Goal: Task Accomplishment & Management: Manage account settings

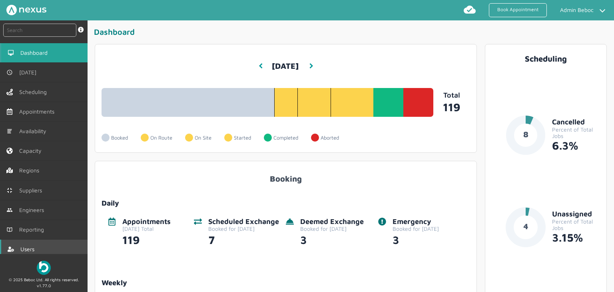
click at [38, 248] on link "Users" at bounding box center [44, 248] width 88 height 19
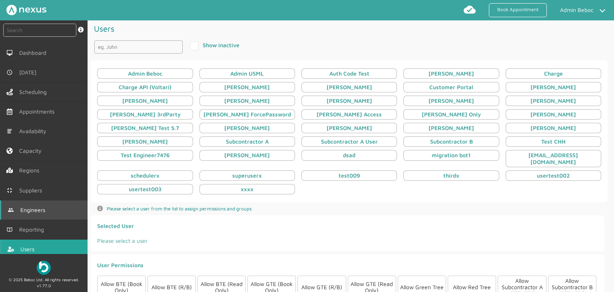
click at [43, 207] on span "Engineers" at bounding box center [34, 210] width 28 height 6
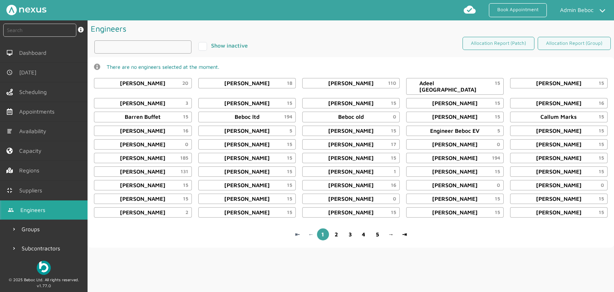
click at [129, 48] on input "text" at bounding box center [142, 46] width 97 height 13
type input "kyle"
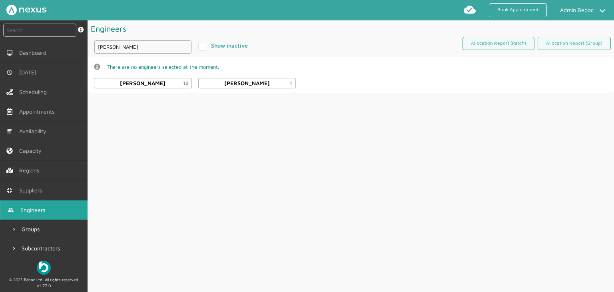
click at [306, 107] on div "Engineers kyle Show inactive Allocation Report (Patch) Allocation Report (Group…" at bounding box center [351, 156] width 526 height 272
click at [239, 86] on div "Kyle Longworth 1" at bounding box center [247, 83] width 98 height 10
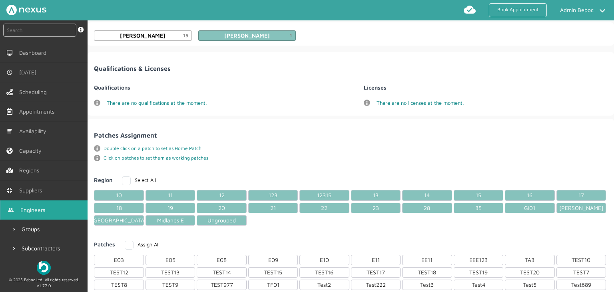
scroll to position [120, 0]
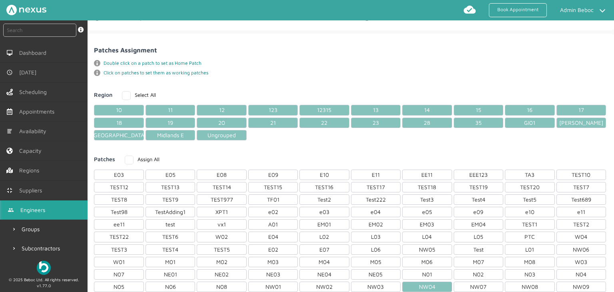
click at [127, 156] on label "Assign All" at bounding box center [142, 159] width 35 height 6
click at [127, 156] on input "Assign All" at bounding box center [127, 157] width 5 height 5
checkbox input "true"
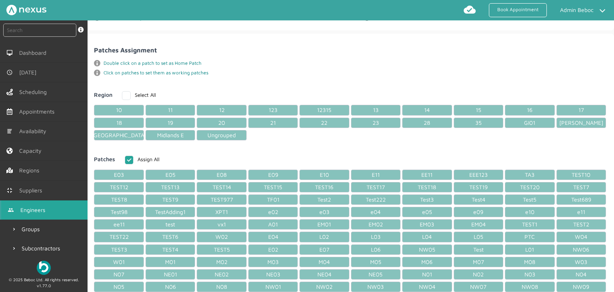
click at [241, 59] on div "info icon Double click on a patch to set as Home Patch info icon Click on patch…" at bounding box center [351, 68] width 520 height 22
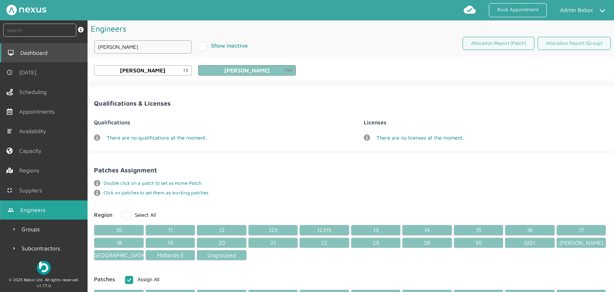
click at [41, 55] on span "Dashboard" at bounding box center [35, 53] width 30 height 6
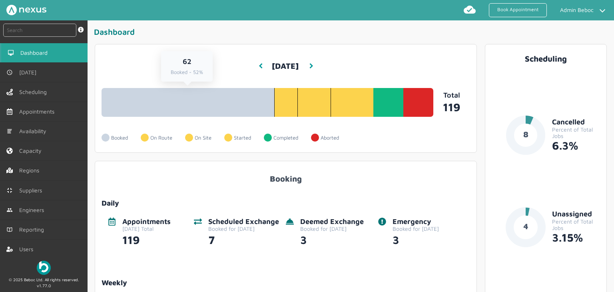
click at [248, 115] on link "62 Booked - 52%" at bounding box center [188, 102] width 172 height 29
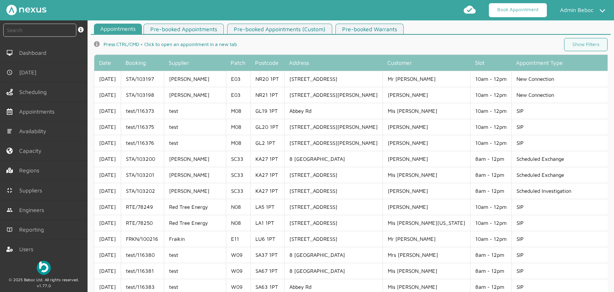
click at [517, 9] on link "Book Appointment" at bounding box center [518, 10] width 58 height 14
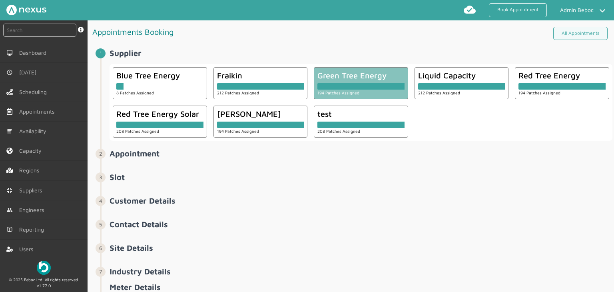
click at [369, 83] on div at bounding box center [360, 86] width 87 height 6
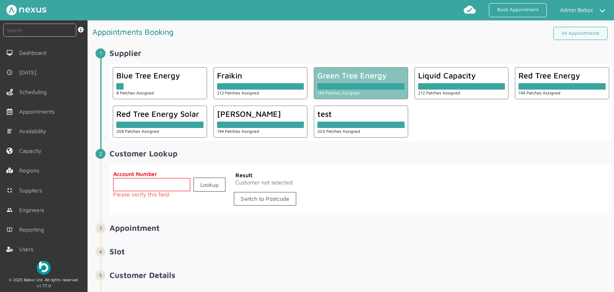
click at [275, 206] on div "Switch to Postcode" at bounding box center [265, 200] width 66 height 23
click at [274, 199] on link "Switch to Postcode" at bounding box center [265, 199] width 62 height 14
click at [144, 184] on input "text" at bounding box center [172, 184] width 118 height 13
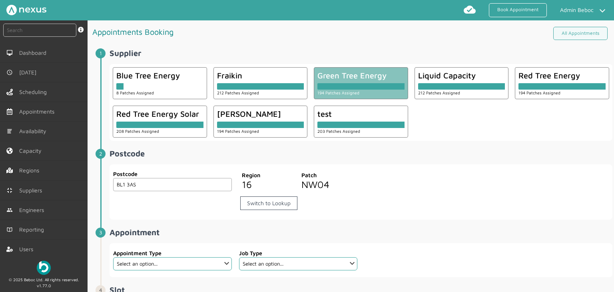
type input "BL1 3AS"
click at [193, 269] on fieldset "Appointment Type Select an option... Check Meter Comms Hub Exchange Deemed Exch…" at bounding box center [172, 260] width 119 height 28
click at [193, 266] on select "Select an option... Check Meter Comms Hub Exchange Deemed Exchange Electric Veh…" at bounding box center [172, 263] width 118 height 13
select select "13: 5da647ca4fc5f258734955ce"
click at [113, 257] on select "Select an option... Check Meter Comms Hub Exchange Deemed Exchange Electric Veh…" at bounding box center [172, 263] width 118 height 13
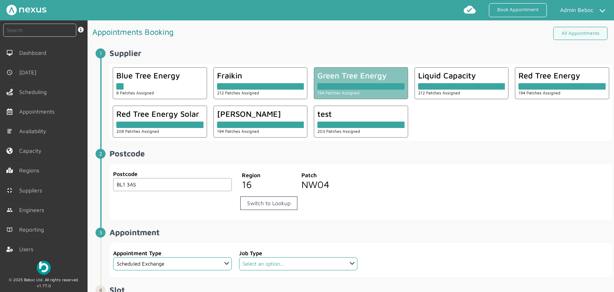
click at [326, 266] on select "Select an option... Dual Fuel Dual Fuel - SMETS 2 Electric Electric - SMETS 2 G…" at bounding box center [298, 263] width 118 height 13
select select "4: 5cc9657c13944aebe30702ae"
click at [239, 257] on select "Select an option... Dual Fuel Dual Fuel - SMETS 2 Electric Electric - SMETS 2 G…" at bounding box center [298, 263] width 118 height 13
click at [468, 223] on li "Postcode ️️️ Postcode BL1 3AS Postcode Region 16 Patch NW04 Switch to Lookup" at bounding box center [356, 188] width 512 height 79
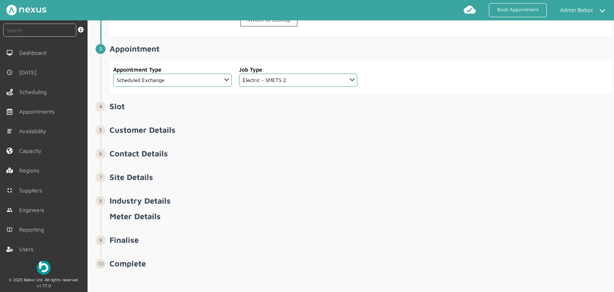
scroll to position [185, 0]
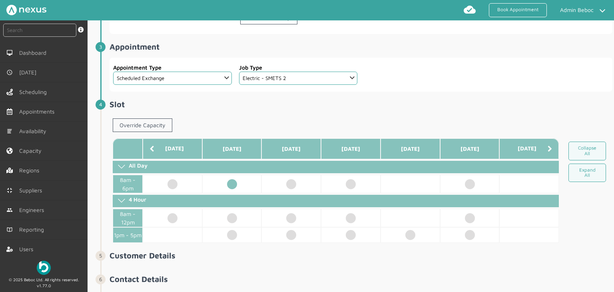
click at [231, 190] on td at bounding box center [232, 184] width 60 height 18
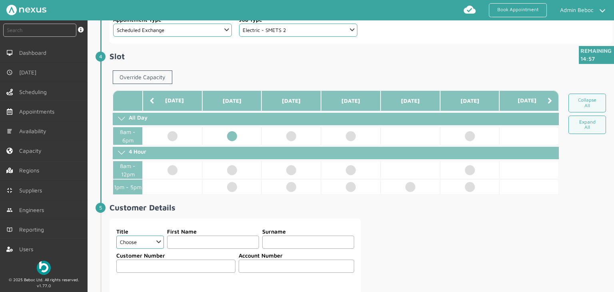
scroll to position [345, 0]
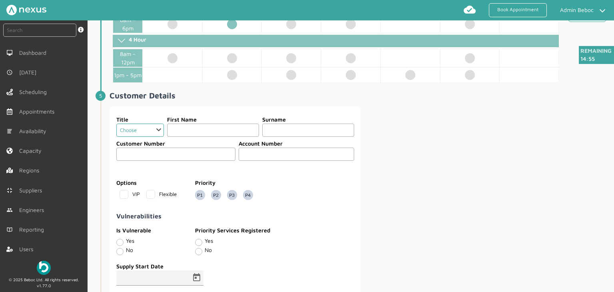
click at [152, 136] on select "Choose Dr Mr Mrs Miss Ms Mx Sir Lady" at bounding box center [140, 129] width 48 height 13
select select "2: Mr"
click at [116, 127] on select "Choose Dr Mr Mrs Miss Ms Mx Sir Lady" at bounding box center [140, 129] width 48 height 13
click at [202, 132] on input "text" at bounding box center [213, 129] width 92 height 13
type input "[PERSON_NAME]"
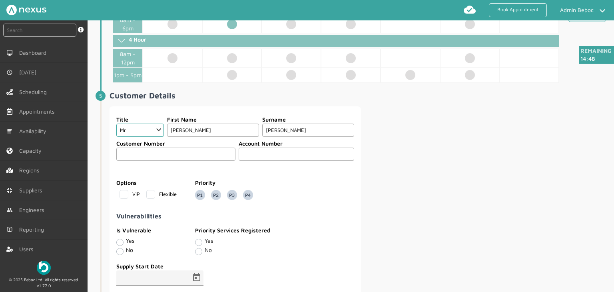
type input "[PERSON_NAME]"
click at [249, 170] on fieldset at bounding box center [235, 167] width 239 height 6
click at [244, 157] on input "text" at bounding box center [296, 153] width 115 height 13
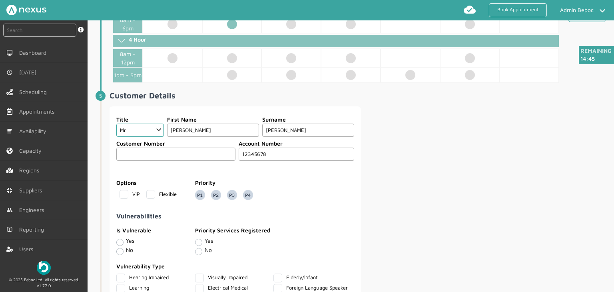
type input "12345678"
click at [375, 153] on div "Title Choose Dr Mr Mrs Miss Ms Mx Sir Lady First Name Kyle Surname Longworth Cu…" at bounding box center [360, 249] width 503 height 287
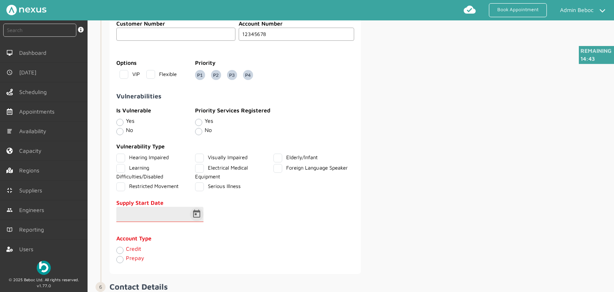
click at [193, 216] on span "Open calendar" at bounding box center [196, 214] width 19 height 19
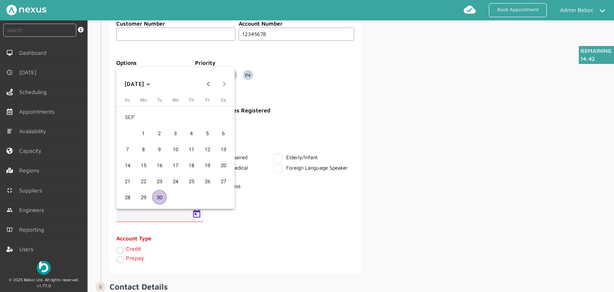
click at [138, 131] on span "1" at bounding box center [143, 133] width 14 height 14
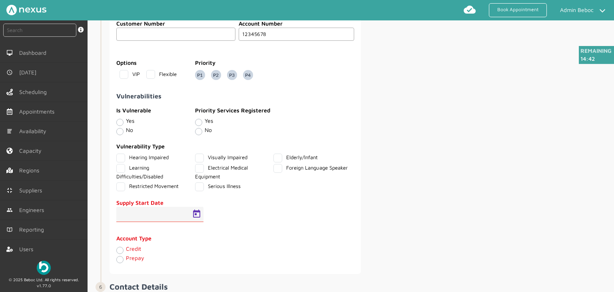
type input "[DATE]"
click at [126, 252] on label "Credit" at bounding box center [133, 248] width 15 height 7
click at [120, 253] on input "Credit" at bounding box center [119, 249] width 6 height 8
radio input "true"
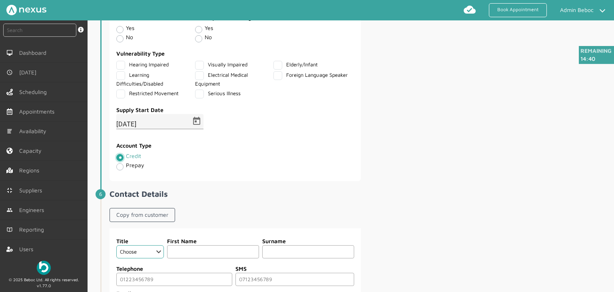
scroll to position [665, 0]
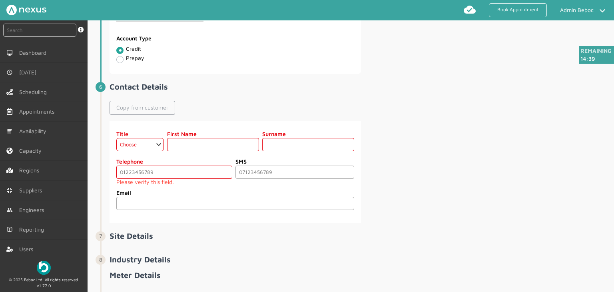
click at [150, 114] on link "Copy from customer" at bounding box center [142, 108] width 66 height 14
select select "2: Mr"
type input "[PERSON_NAME]"
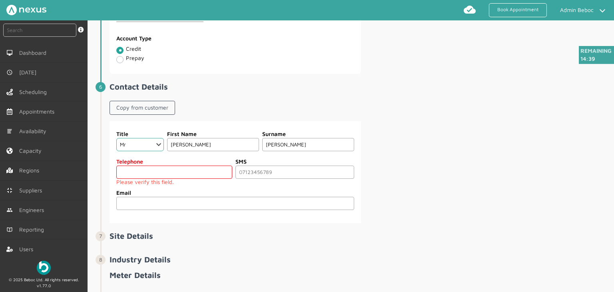
click at [134, 172] on input "tel" at bounding box center [173, 171] width 115 height 13
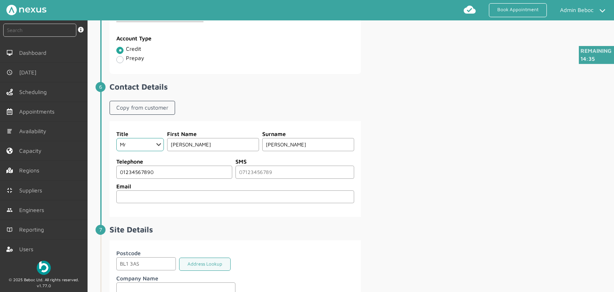
type input "01234567890"
click at [480, 159] on div "Title Choose Dr Mr Mrs Miss Ms Mx Sir Lady First Name Kyle Surname Longworth Te…" at bounding box center [360, 169] width 503 height 96
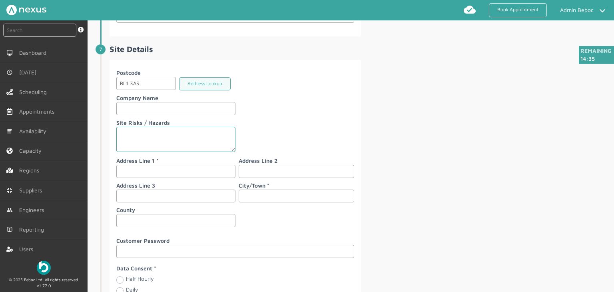
scroll to position [865, 0]
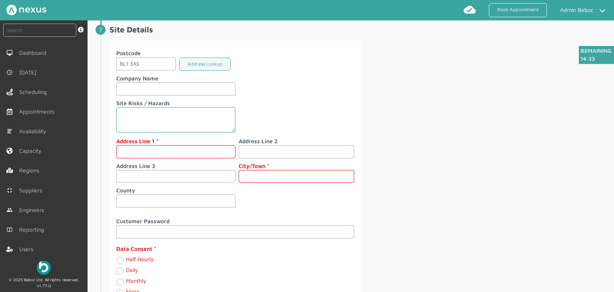
click at [130, 152] on input "text" at bounding box center [175, 151] width 119 height 13
type input "Beboc"
click at [293, 176] on input "text" at bounding box center [296, 176] width 115 height 13
type input "Beboc"
click at [119, 274] on div "Daily" at bounding box center [175, 271] width 119 height 9
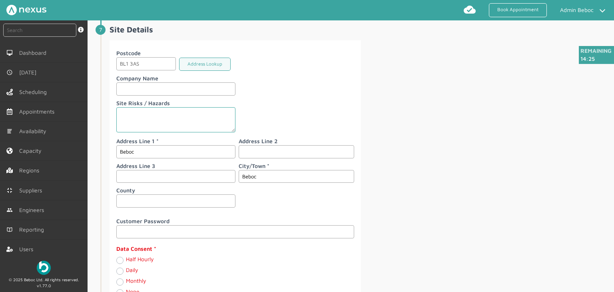
click at [126, 270] on label "Daily" at bounding box center [132, 269] width 12 height 7
click at [119, 270] on input "Daily" at bounding box center [119, 271] width 6 height 8
radio input "true"
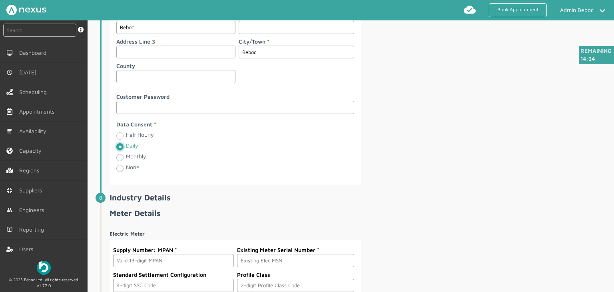
scroll to position [1100, 0]
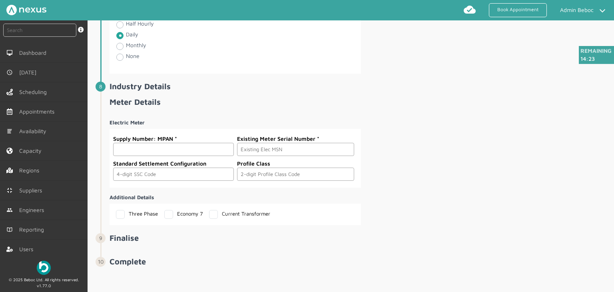
click at [131, 150] on input "text" at bounding box center [173, 149] width 120 height 13
type input "1600000000000"
click at [291, 146] on input "text" at bounding box center [295, 149] width 117 height 13
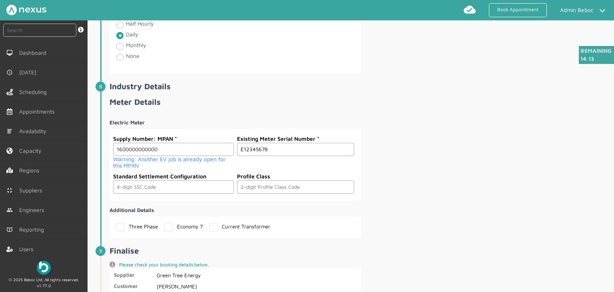
type input "E12345678"
click at [160, 186] on input "text" at bounding box center [173, 186] width 120 height 13
type input "0393"
click at [261, 187] on input "text" at bounding box center [295, 186] width 117 height 13
type input "01"
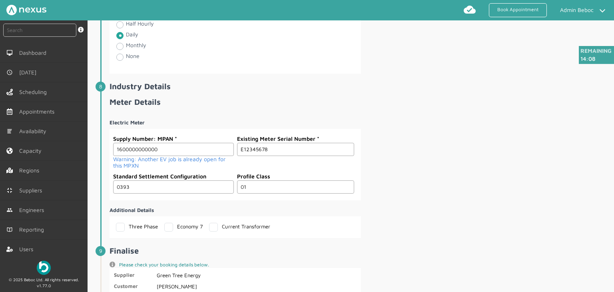
click at [393, 188] on div "Electric Meter Supply Number: MPAN 1600000000000 Warning: Another EV job is alr…" at bounding box center [360, 175] width 503 height 125
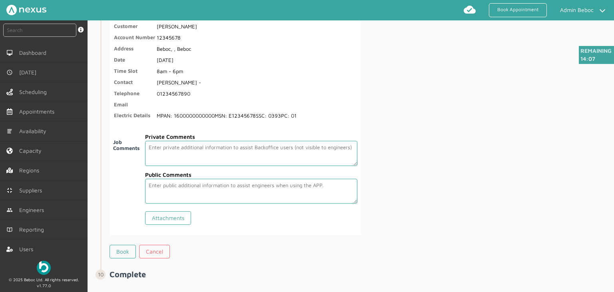
scroll to position [1370, 0]
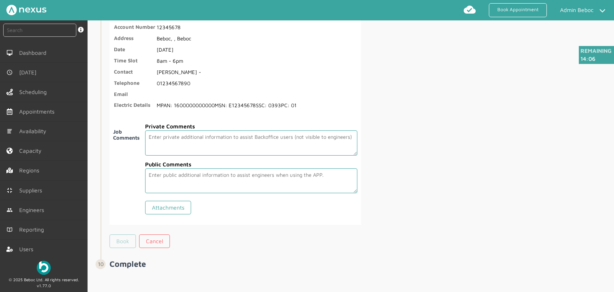
click at [124, 241] on link "Book" at bounding box center [122, 241] width 26 height 14
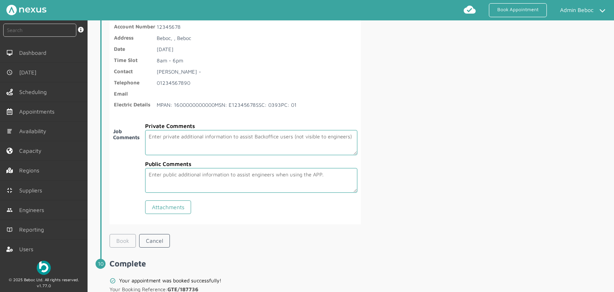
scroll to position [1408, 0]
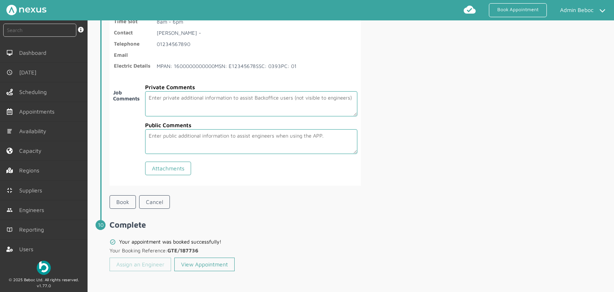
click at [139, 264] on link "Assign an Engineer" at bounding box center [140, 264] width 62 height 14
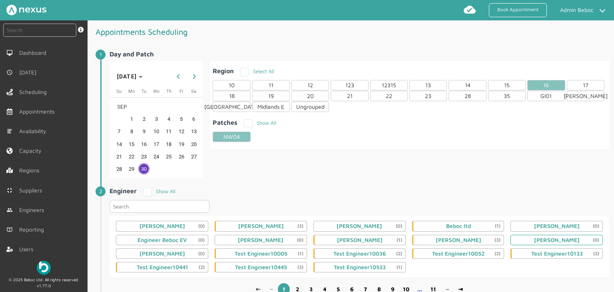
click at [534, 240] on div "Kyle Longworth (0)" at bounding box center [557, 240] width 46 height 6
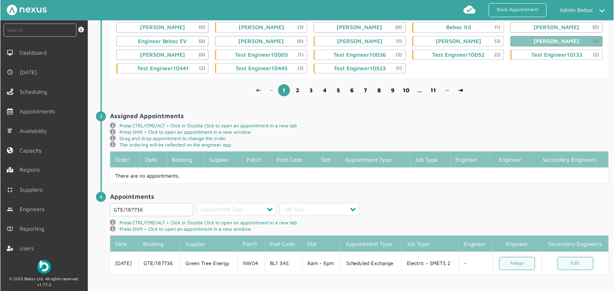
scroll to position [201, 0]
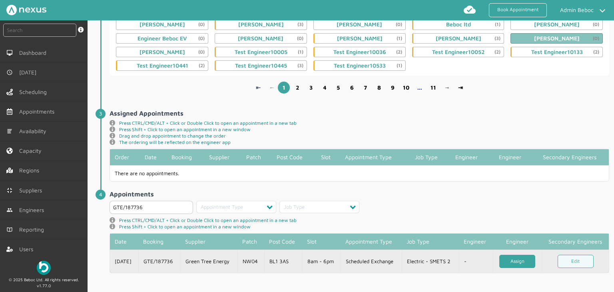
click at [512, 263] on link "Assign" at bounding box center [517, 261] width 36 height 13
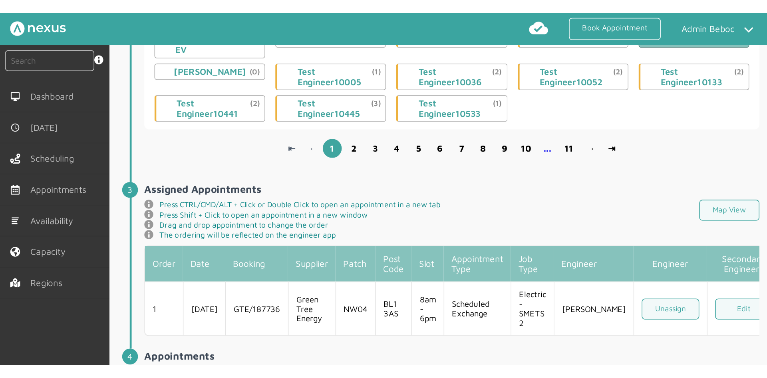
scroll to position [151, 0]
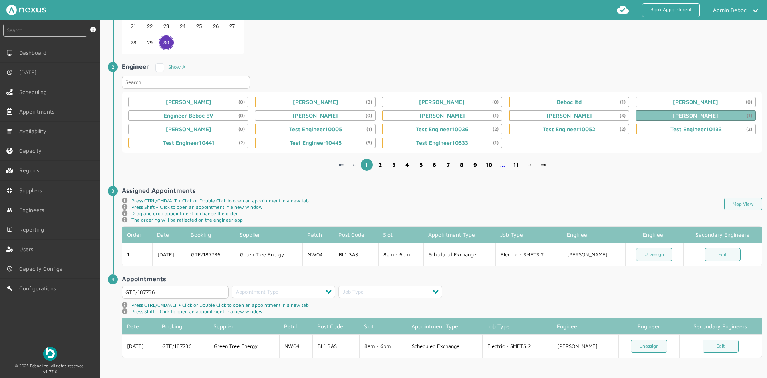
drag, startPoint x: 342, startPoint y: 252, endPoint x: 241, endPoint y: 106, distance: 176.9
click at [342, 252] on td "BL1 3AS" at bounding box center [356, 254] width 44 height 23
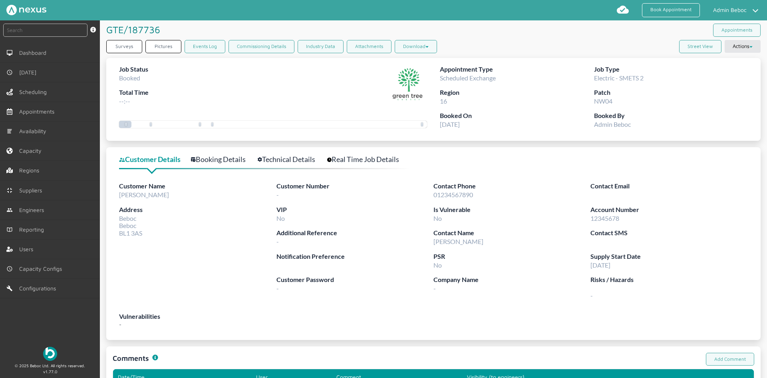
drag, startPoint x: 0, startPoint y: 0, endPoint x: 323, endPoint y: 78, distance: 332.6
click at [323, 78] on div "Job Status Booked Total Time --:--" at bounding box center [273, 87] width 308 height 47
click at [741, 47] on button "Actions" at bounding box center [743, 46] width 36 height 13
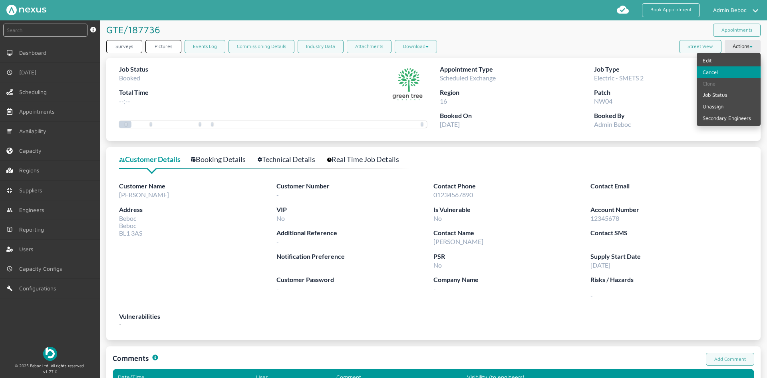
click at [717, 72] on link "Cancel" at bounding box center [729, 72] width 64 height 12
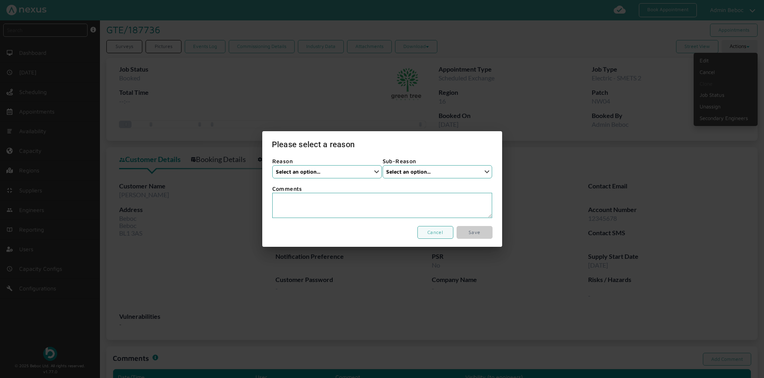
click at [315, 173] on select "Select an option... Installer Cancellation Not MOP Appointed None Customer Canc…" at bounding box center [326, 171] width 109 height 13
select select "1: Installer Cancellation"
click at [272, 165] on select "Select an option... Installer Cancellation Not MOP Appointed None Customer Canc…" at bounding box center [326, 171] width 109 height 13
click at [424, 172] on select "Select an option... [MEDICAL_DATA] type [MEDICAL_DATA] Duplicate job Engineer i…" at bounding box center [436, 171] width 109 height 13
select select "1: [MEDICAL_DATA] type"
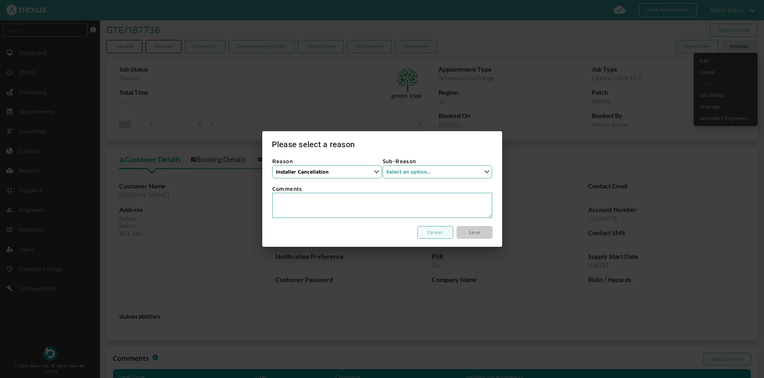
click at [382, 165] on select "Select an option... [MEDICAL_DATA] type [MEDICAL_DATA] Duplicate job Engineer i…" at bounding box center [436, 171] width 109 height 13
click at [358, 199] on textarea at bounding box center [382, 205] width 220 height 25
click at [352, 196] on textarea at bounding box center [382, 205] width 220 height 25
click at [388, 199] on textarea at bounding box center [382, 205] width 220 height 25
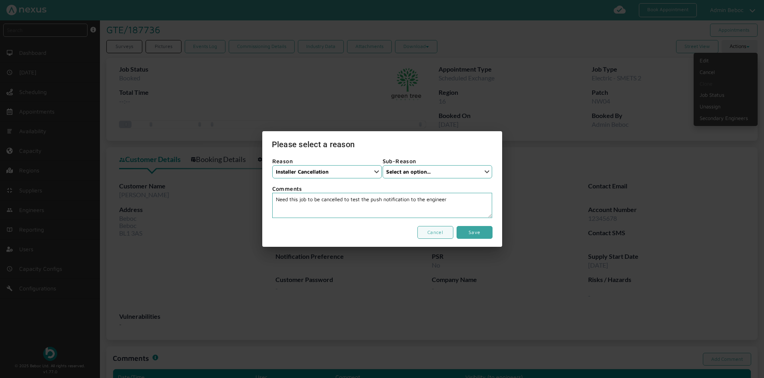
type textarea "Need this job to be cancelled to test the push notification to the engineer"
click at [482, 235] on link "Save" at bounding box center [474, 232] width 36 height 13
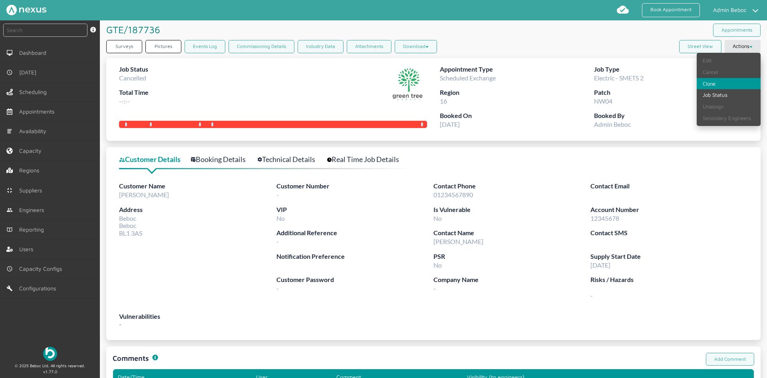
click at [718, 86] on link "Clone" at bounding box center [729, 84] width 64 height 12
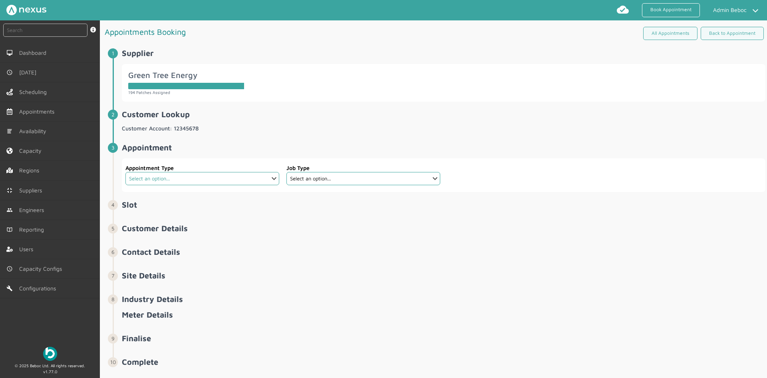
click at [274, 179] on select "Select an option... Check Meter Comms Hub Exchange Deemed Exchange Electric Veh…" at bounding box center [202, 178] width 154 height 13
select select "13: 5da647ca4fc5f258734955ce"
click at [125, 172] on select "Select an option... Check Meter Comms Hub Exchange Deemed Exchange Electric Veh…" at bounding box center [202, 178] width 154 height 13
click at [424, 177] on select "Select an option... Dual Fuel Dual Fuel - SMETS 2 Electric Electric - SMETS 2 G…" at bounding box center [364, 178] width 154 height 13
select select "4: 5cc9657c13944aebe30702ae"
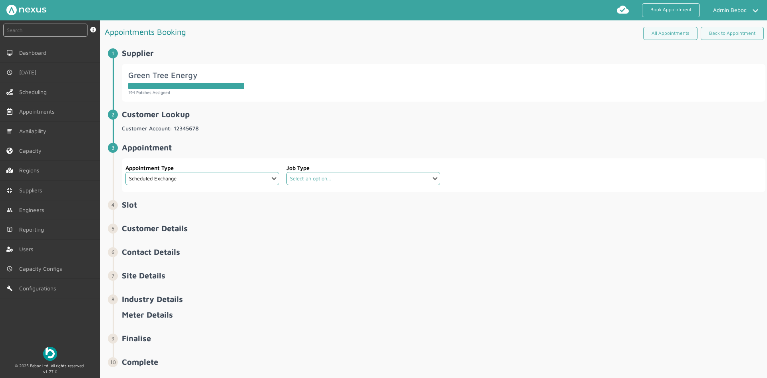
click at [287, 172] on select "Select an option... Dual Fuel Dual Fuel - SMETS 2 Electric Electric - SMETS 2 G…" at bounding box center [364, 178] width 154 height 13
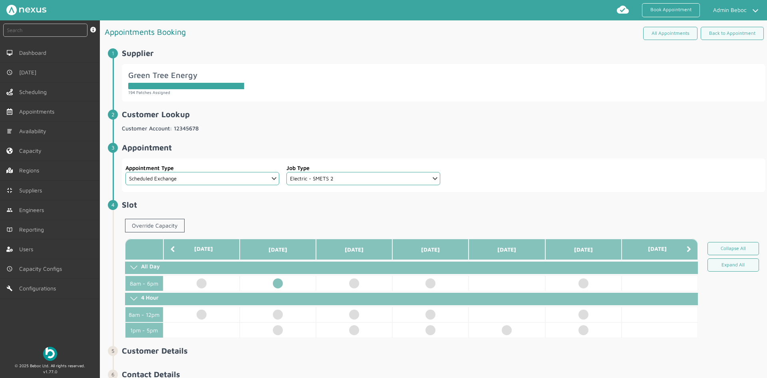
click at [281, 283] on td at bounding box center [278, 283] width 76 height 16
select select "2: Mr"
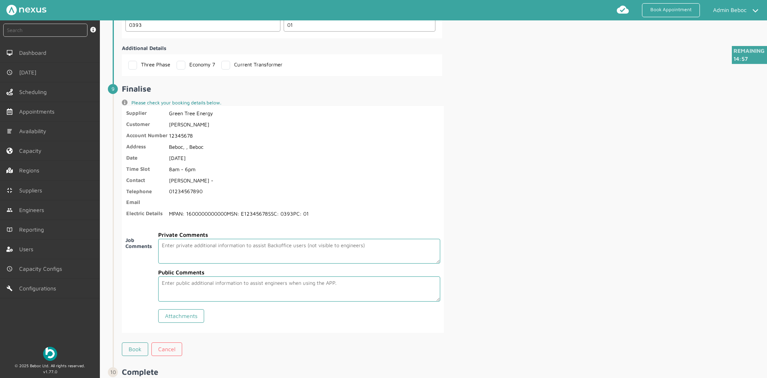
scroll to position [1176, 0]
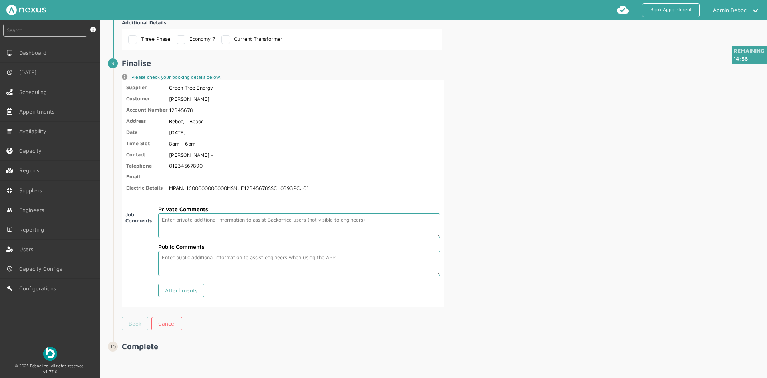
click at [138, 328] on link "Book" at bounding box center [135, 324] width 26 height 14
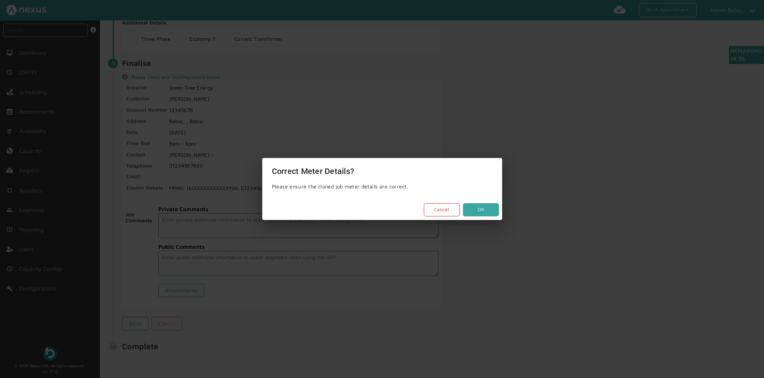
click at [480, 212] on button "OK" at bounding box center [481, 209] width 36 height 13
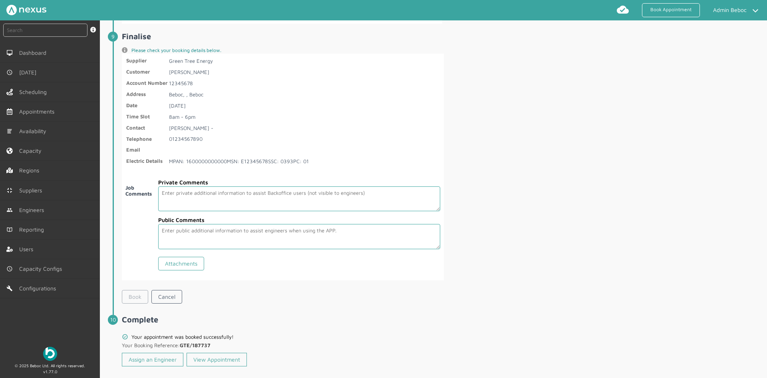
scroll to position [1216, 0]
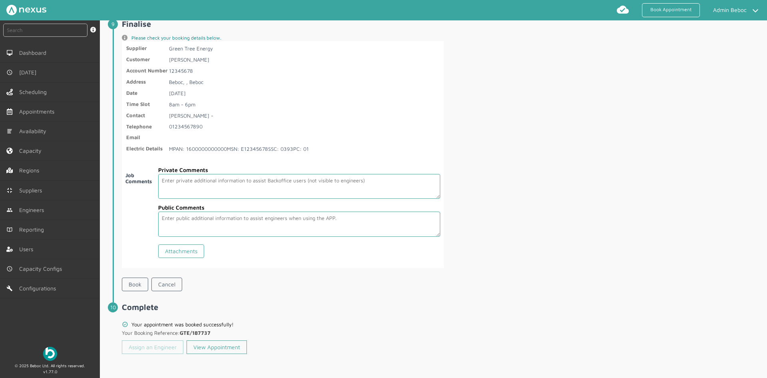
click at [156, 348] on link "Assign an Engineer" at bounding box center [153, 347] width 62 height 14
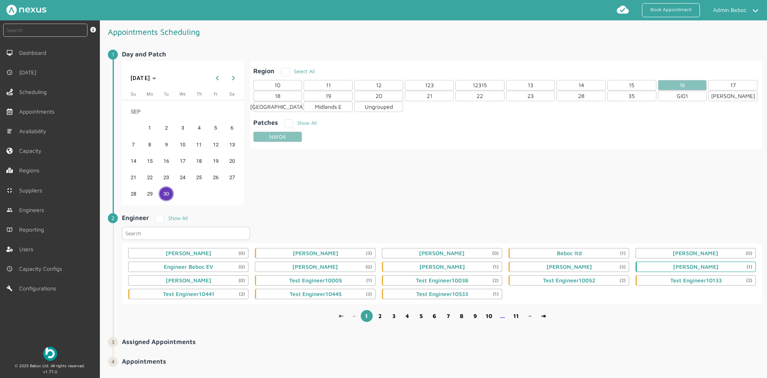
click at [669, 267] on div "[PERSON_NAME] (1)" at bounding box center [696, 266] width 120 height 10
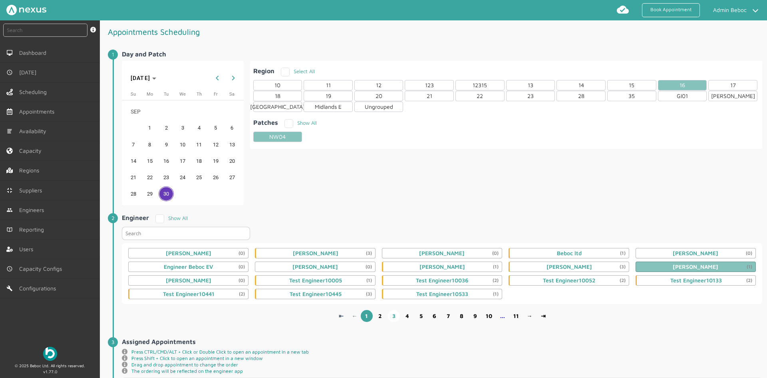
scroll to position [144, 0]
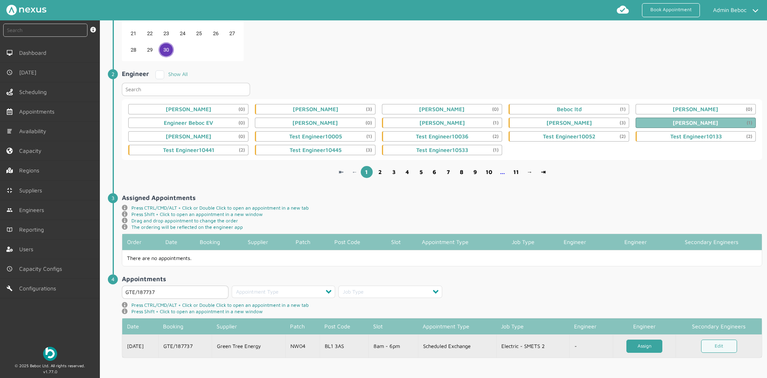
click at [644, 343] on link "Assign" at bounding box center [645, 345] width 36 height 13
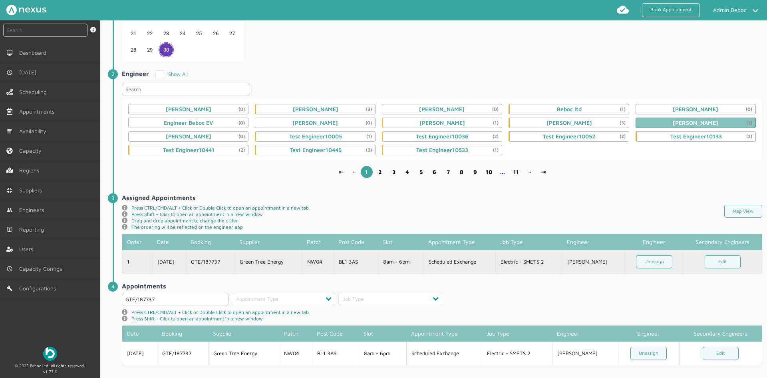
click at [476, 261] on td "Scheduled Exchange" at bounding box center [460, 261] width 72 height 23
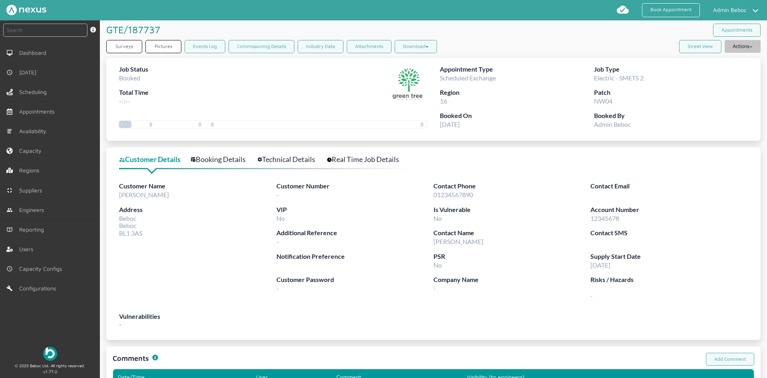
click at [746, 48] on button "Actions" at bounding box center [743, 46] width 36 height 13
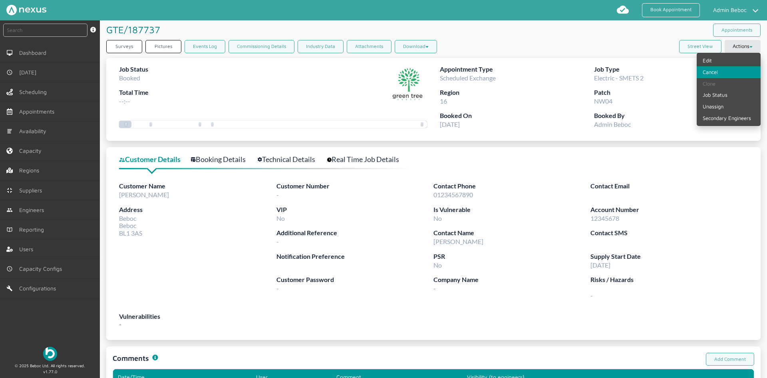
drag, startPoint x: 720, startPoint y: 70, endPoint x: 703, endPoint y: 75, distance: 17.7
click at [720, 70] on link "Cancel" at bounding box center [729, 72] width 64 height 12
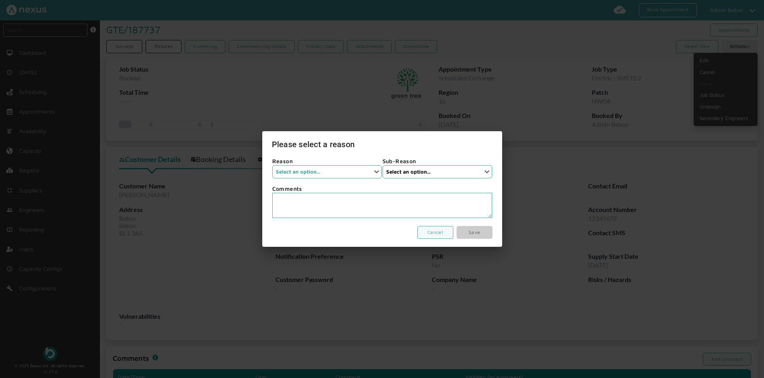
click at [335, 175] on select "Select an option... Installer Cancellation Not MOP Appointed None Customer Canc…" at bounding box center [326, 171] width 109 height 13
select select "3: None"
click at [272, 165] on select "Select an option... Installer Cancellation Not MOP Appointed None Customer Canc…" at bounding box center [326, 171] width 109 height 13
click at [428, 172] on select "Select an option... None" at bounding box center [436, 171] width 109 height 13
select select "1: None"
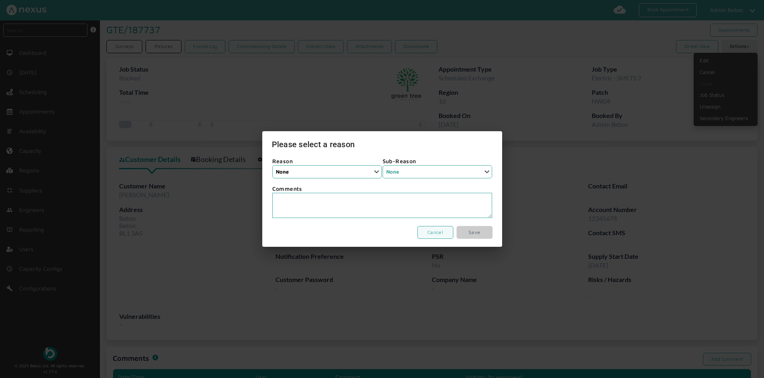
click at [382, 165] on select "Select an option... None" at bounding box center [436, 171] width 109 height 13
click at [368, 204] on textarea at bounding box center [382, 205] width 220 height 25
type textarea "Push notification test"
click at [475, 234] on link "Save" at bounding box center [474, 232] width 36 height 13
